Goal: Task Accomplishment & Management: Manage account settings

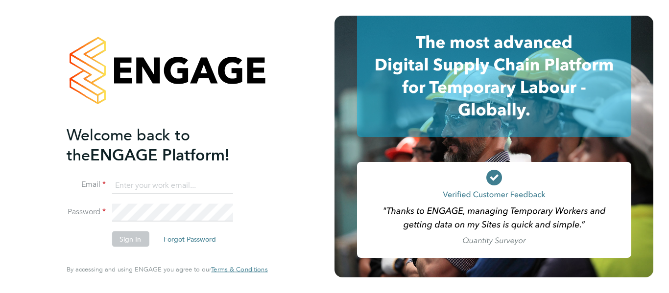
type input "shirley.marshall@uk.g4s.com"
click at [313, 153] on div "Welcome back to the ENGAGE Platform! Email shirley.marshall@uk.g4s.com Password…" at bounding box center [167, 146] width 334 height 293
click at [139, 241] on button "Sign In" at bounding box center [130, 239] width 37 height 16
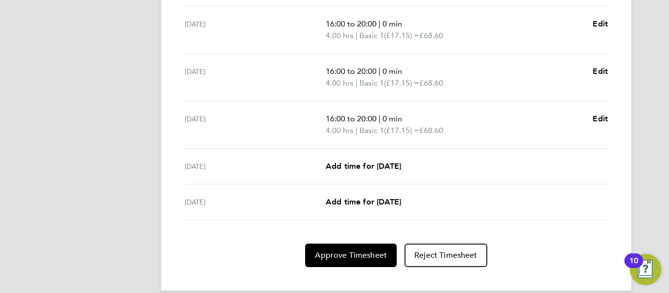
scroll to position [422, 0]
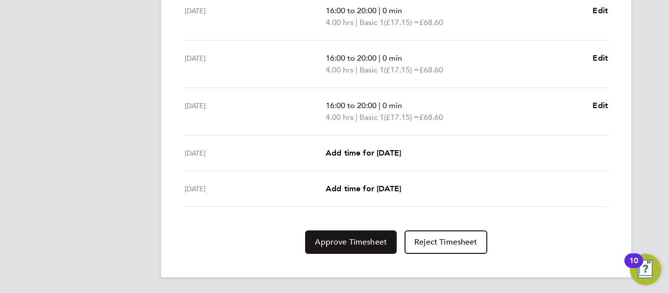
click at [361, 246] on span "Approve Timesheet" at bounding box center [351, 242] width 72 height 10
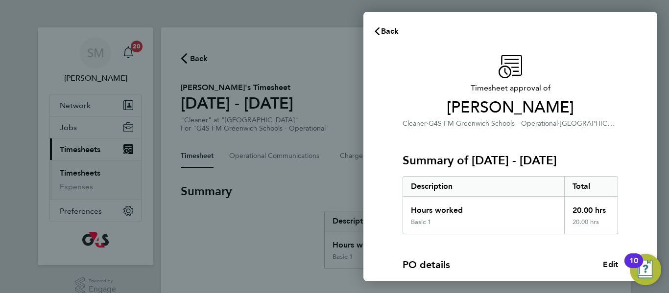
click at [481, 263] on div "PO details Edit" at bounding box center [509, 265] width 215 height 14
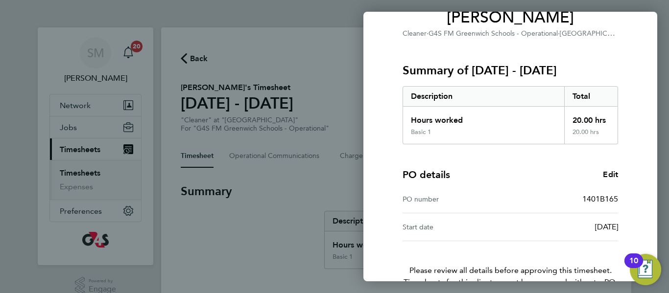
scroll to position [148, 0]
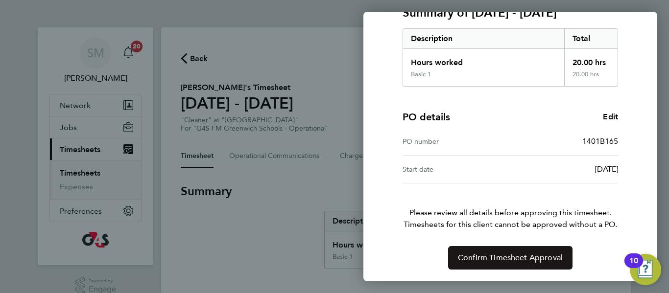
click at [507, 258] on span "Confirm Timesheet Approval" at bounding box center [510, 258] width 105 height 10
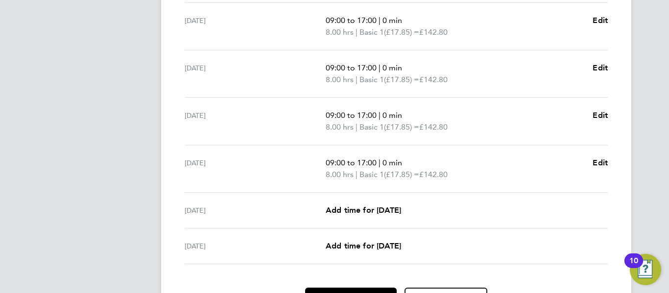
scroll to position [422, 0]
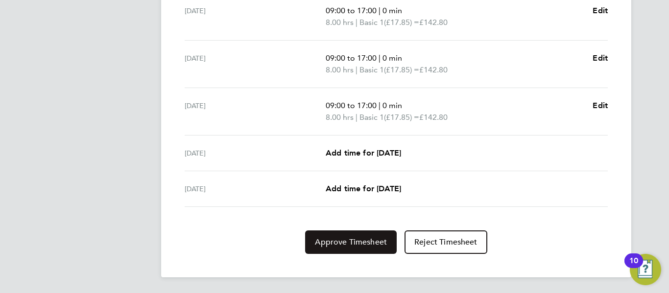
click at [363, 239] on span "Approve Timesheet" at bounding box center [351, 242] width 72 height 10
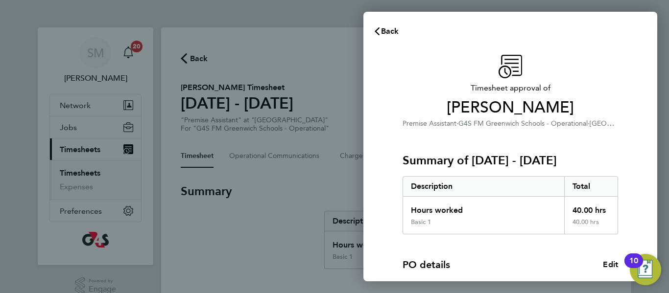
click at [466, 250] on div "PO details Edit PO number 1401B165 Start date 21 Nov 2023" at bounding box center [509, 282] width 215 height 97
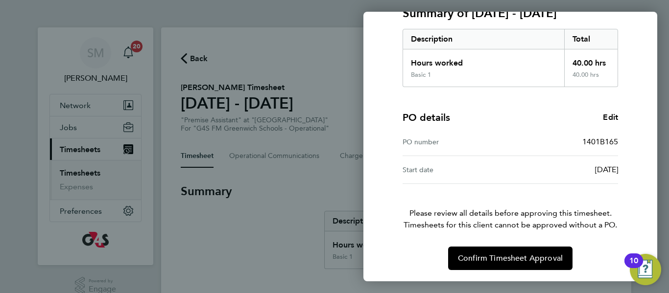
scroll to position [148, 0]
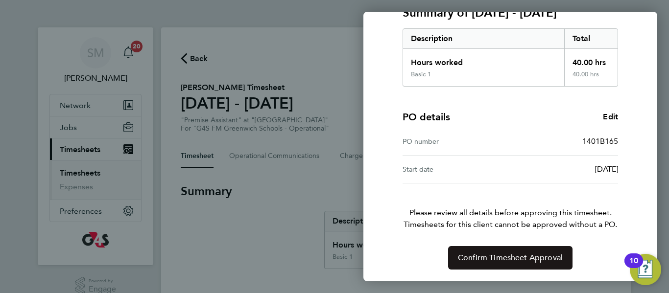
click at [495, 258] on span "Confirm Timesheet Approval" at bounding box center [510, 258] width 105 height 10
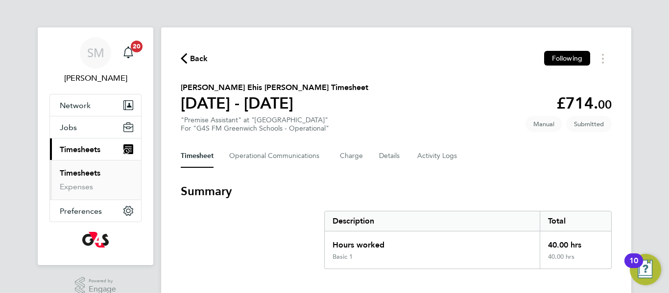
click at [383, 190] on h3 "Summary" at bounding box center [396, 192] width 431 height 16
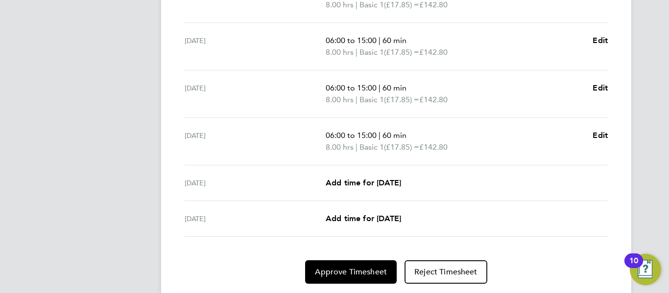
scroll to position [422, 0]
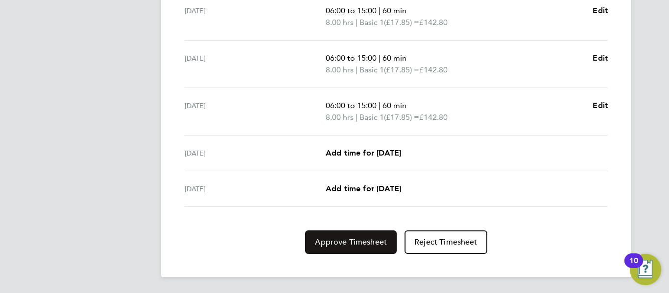
click at [364, 236] on button "Approve Timesheet" at bounding box center [351, 242] width 92 height 23
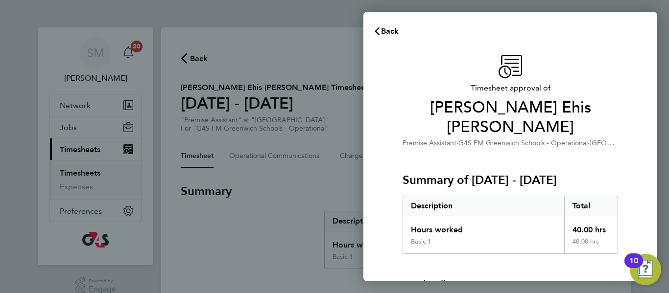
click at [500, 149] on div "Summary of 22 - 28 Sep 2025 Description Total Hours worked 40.00 hrs Basic 1 40…" at bounding box center [509, 201] width 215 height 105
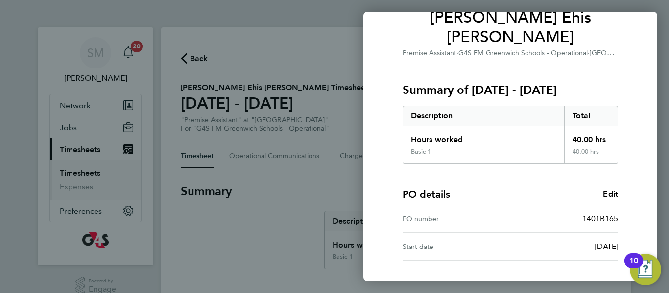
scroll to position [148, 0]
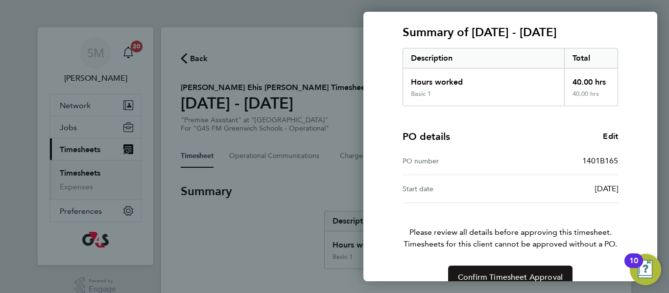
click at [515, 273] on span "Confirm Timesheet Approval" at bounding box center [510, 278] width 105 height 10
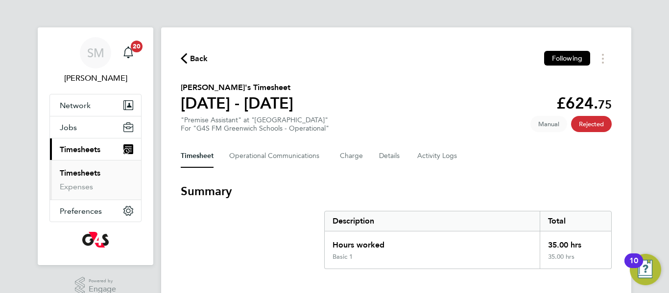
click at [354, 204] on section "Summary Description Total Hours worked 35.00 hrs Basic 1 35.00 hrs" at bounding box center [396, 227] width 431 height 86
